Goal: Check status: Check status

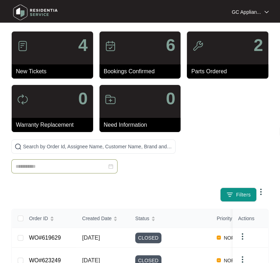
click at [55, 165] on input at bounding box center [61, 167] width 91 height 8
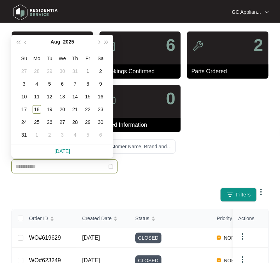
type input "**********"
click at [27, 167] on input at bounding box center [61, 167] width 91 height 8
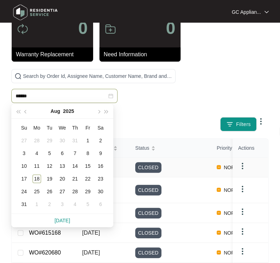
scroll to position [70, 0]
type input "**********"
click at [156, 98] on div at bounding box center [93, 90] width 164 height 42
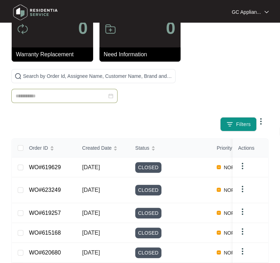
click at [29, 96] on input at bounding box center [61, 96] width 91 height 8
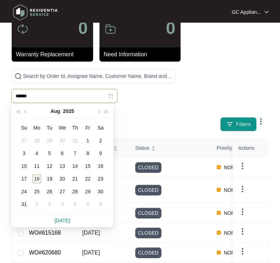
type input "******"
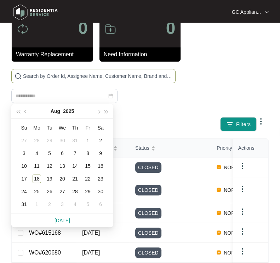
click at [143, 77] on input "text" at bounding box center [97, 76] width 149 height 8
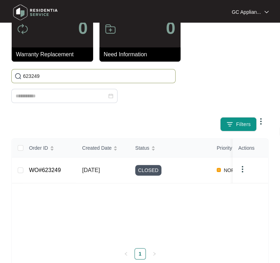
type input "623249"
click at [102, 174] on td "[DATE]" at bounding box center [102, 171] width 53 height 26
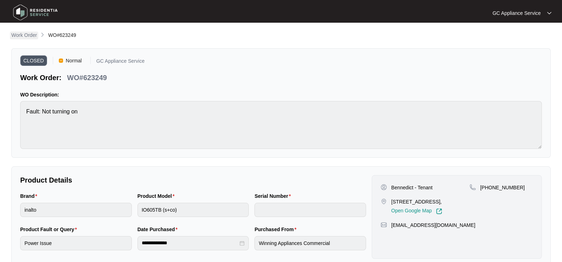
click at [12, 35] on p "Work Order" at bounding box center [23, 35] width 25 height 7
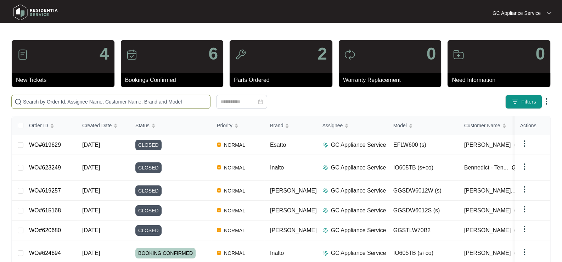
click at [101, 101] on input "text" at bounding box center [115, 102] width 184 height 8
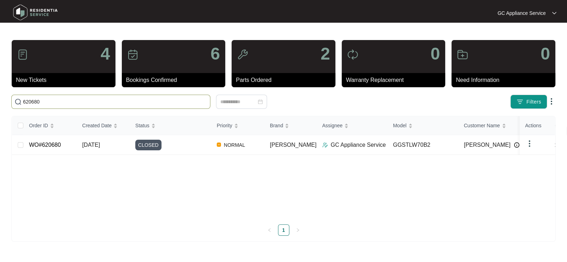
click at [101, 102] on input "620680" at bounding box center [115, 102] width 184 height 8
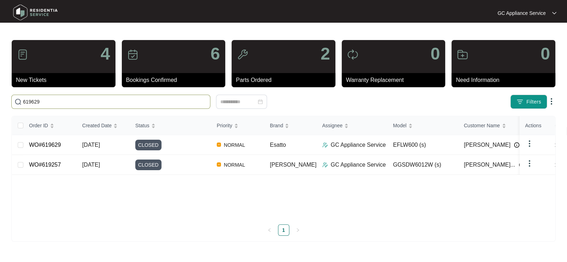
type input "619629"
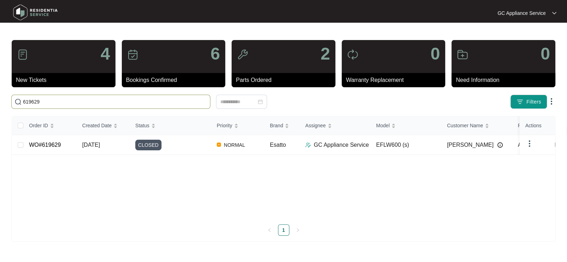
click at [101, 102] on input "619629" at bounding box center [115, 102] width 184 height 8
click at [280, 144] on img at bounding box center [529, 143] width 8 height 8
click at [280, 146] on div "[PERSON_NAME]" at bounding box center [479, 145] width 65 height 11
click at [95, 145] on span "[DATE]" at bounding box center [91, 145] width 18 height 6
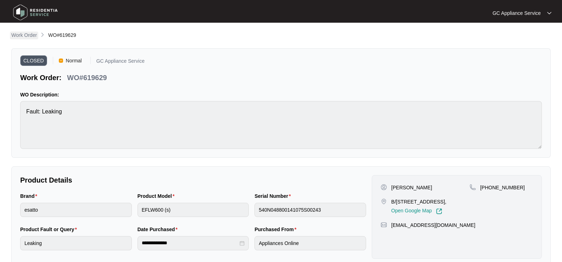
click at [28, 36] on p "Work Order" at bounding box center [23, 35] width 25 height 7
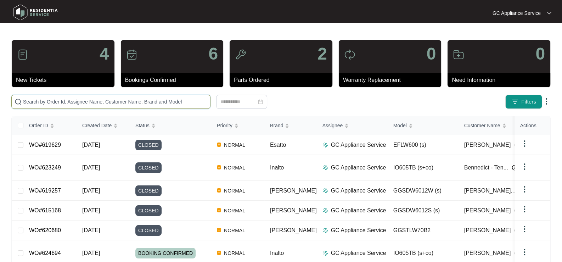
click at [106, 102] on input "text" at bounding box center [115, 102] width 184 height 8
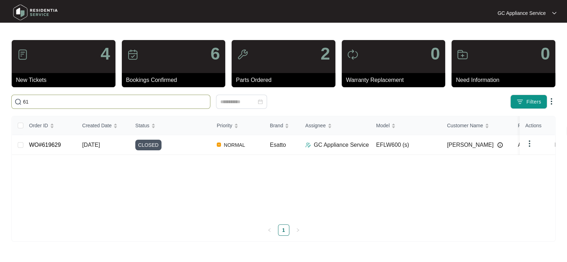
type input "6"
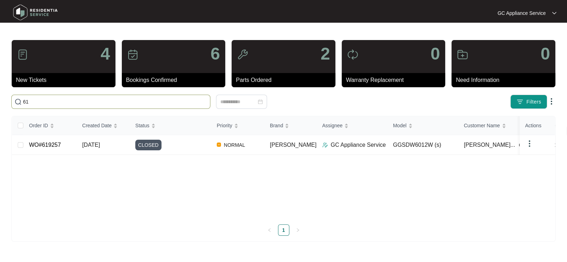
type input "6"
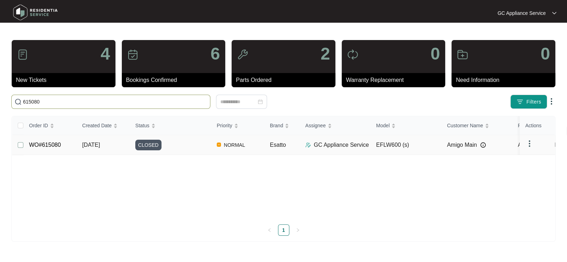
type input "615080"
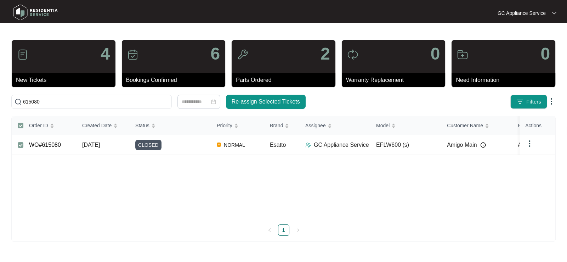
click at [94, 142] on span "[DATE]" at bounding box center [91, 145] width 18 height 6
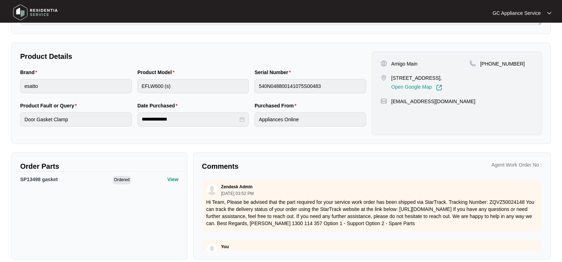
scroll to position [132, 0]
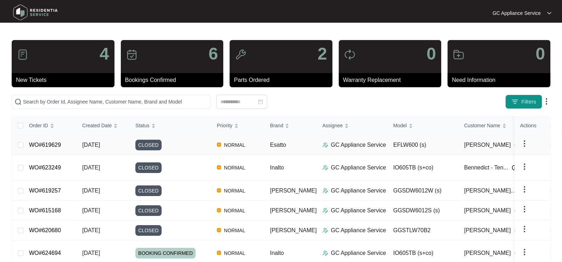
click at [131, 143] on td "CLOSED" at bounding box center [170, 145] width 81 height 20
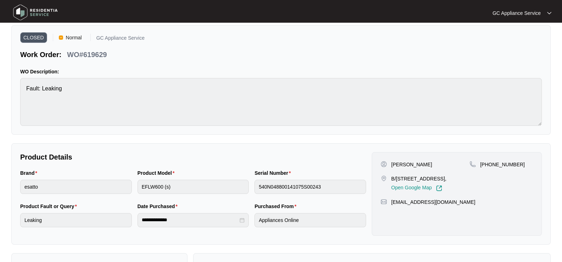
scroll to position [35, 0]
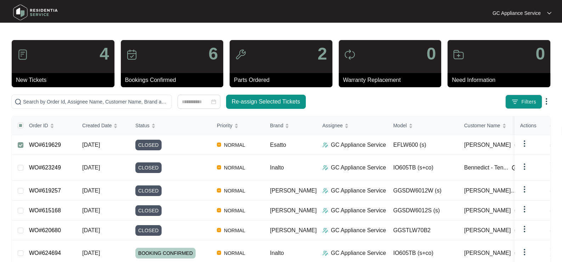
click at [280, 99] on img at bounding box center [546, 101] width 8 height 8
click at [72, 100] on input "text" at bounding box center [96, 102] width 146 height 8
click at [81, 100] on input "text" at bounding box center [96, 102] width 146 height 8
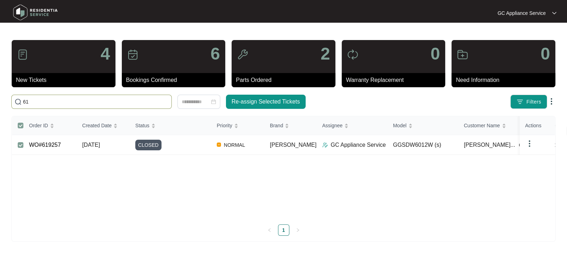
type input "6"
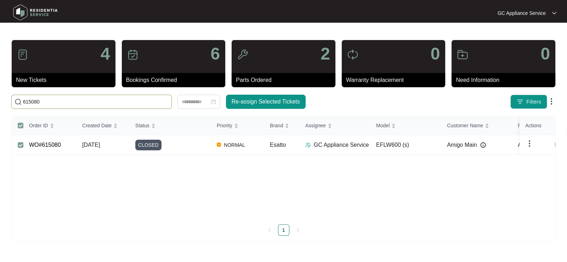
click at [67, 102] on input "615080" at bounding box center [96, 102] width 146 height 8
click at [66, 106] on span "614752" at bounding box center [91, 102] width 160 height 14
click at [62, 101] on input "614752" at bounding box center [96, 102] width 146 height 8
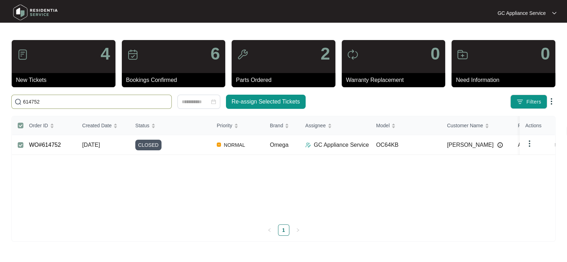
click at [62, 101] on input "614752" at bounding box center [96, 102] width 146 height 8
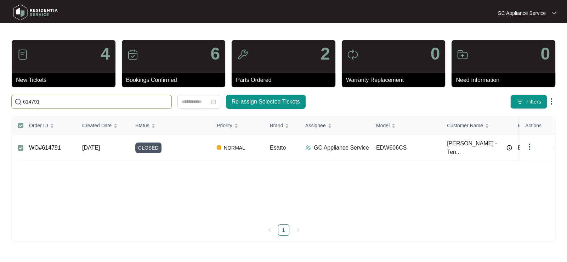
drag, startPoint x: 50, startPoint y: 100, endPoint x: 16, endPoint y: 107, distance: 34.4
click at [13, 105] on span "614791" at bounding box center [91, 102] width 160 height 14
type input "610966"
click at [53, 149] on link "WO#610966" at bounding box center [45, 147] width 32 height 6
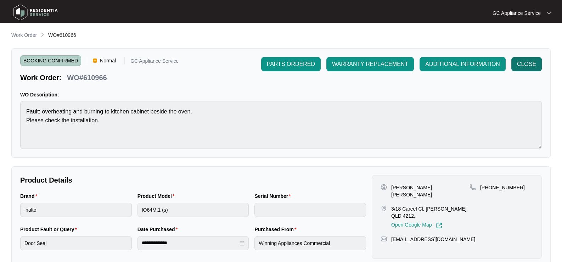
click at [280, 68] on button "CLOSE" at bounding box center [526, 64] width 30 height 14
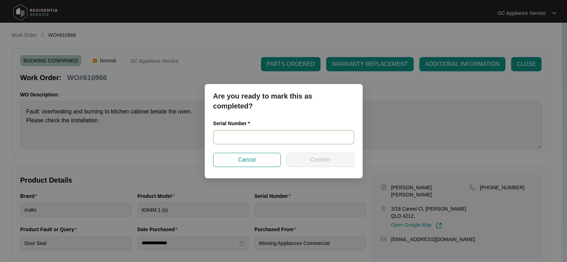
click at [230, 140] on input "text" at bounding box center [283, 137] width 141 height 14
click at [280, 131] on input "text" at bounding box center [283, 137] width 141 height 14
type input "91200300200"
click at [280, 156] on span "Confirm" at bounding box center [320, 159] width 20 height 8
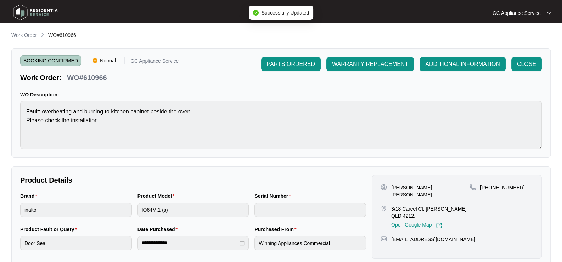
type input "91200300200"
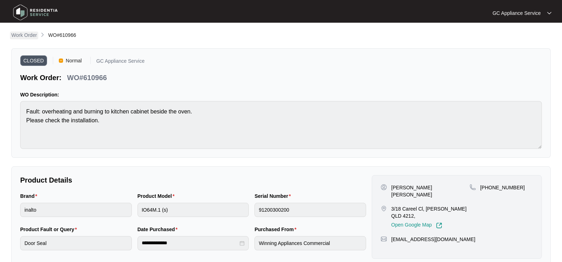
click at [16, 36] on p "Work Order" at bounding box center [23, 35] width 25 height 7
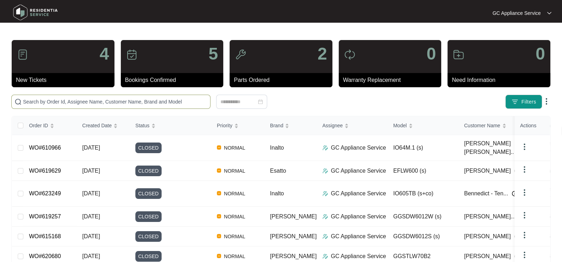
click at [60, 102] on input "text" at bounding box center [115, 102] width 184 height 8
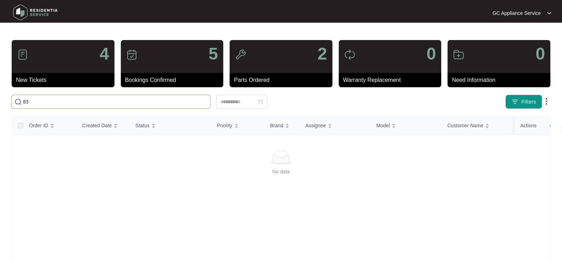
type input "8"
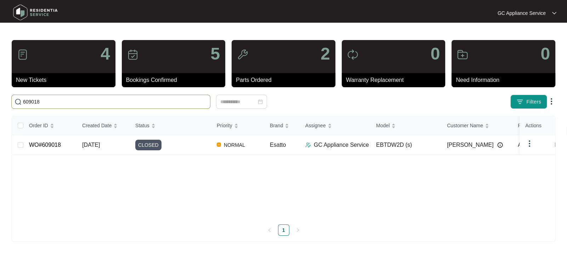
type input "609018"
